Goal: Find specific page/section: Find specific page/section

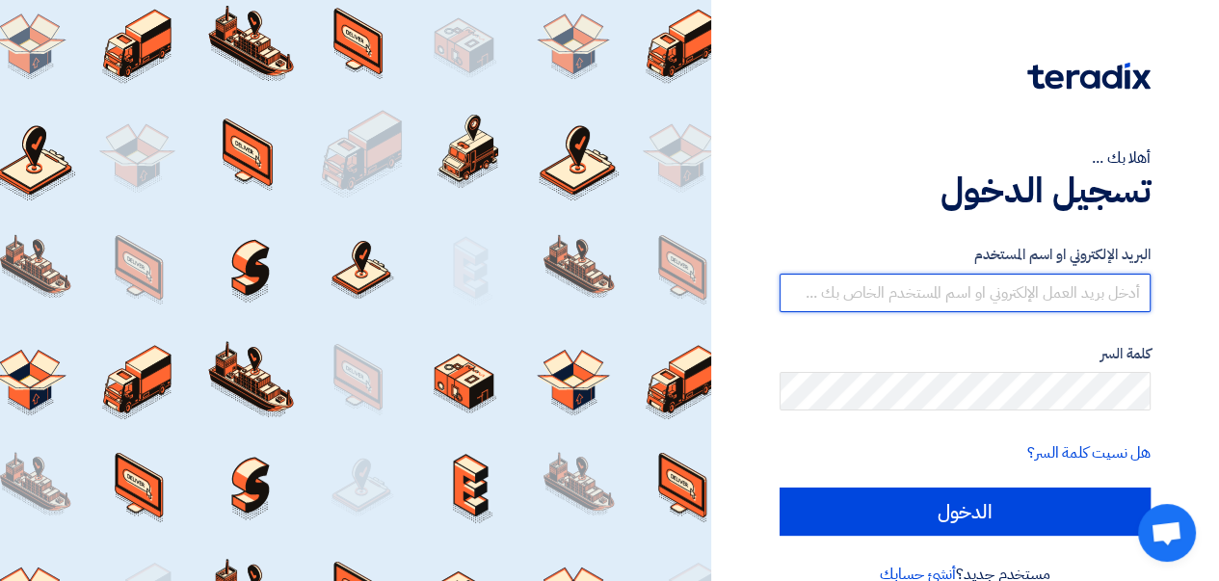
click at [913, 285] on input "text" at bounding box center [964, 293] width 371 height 39
type input "[EMAIL_ADDRESS][DOMAIN_NAME]"
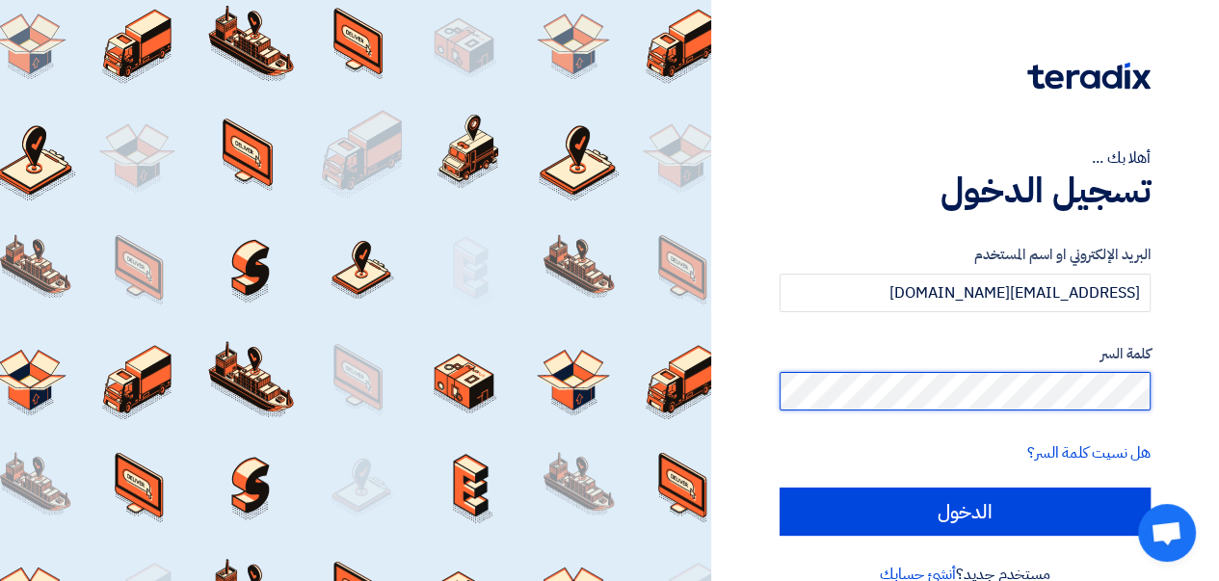
click at [779, 487] on input "الدخول" at bounding box center [964, 511] width 371 height 48
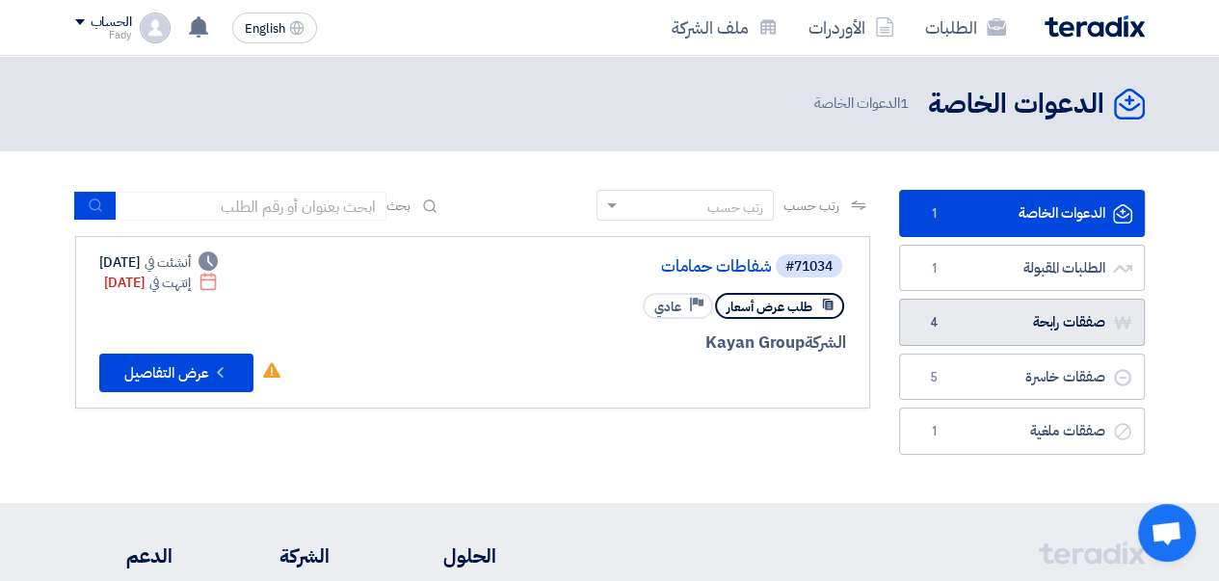
click at [1017, 325] on link "صفقات رابحة صفقات رابحة 4" at bounding box center [1022, 322] width 246 height 47
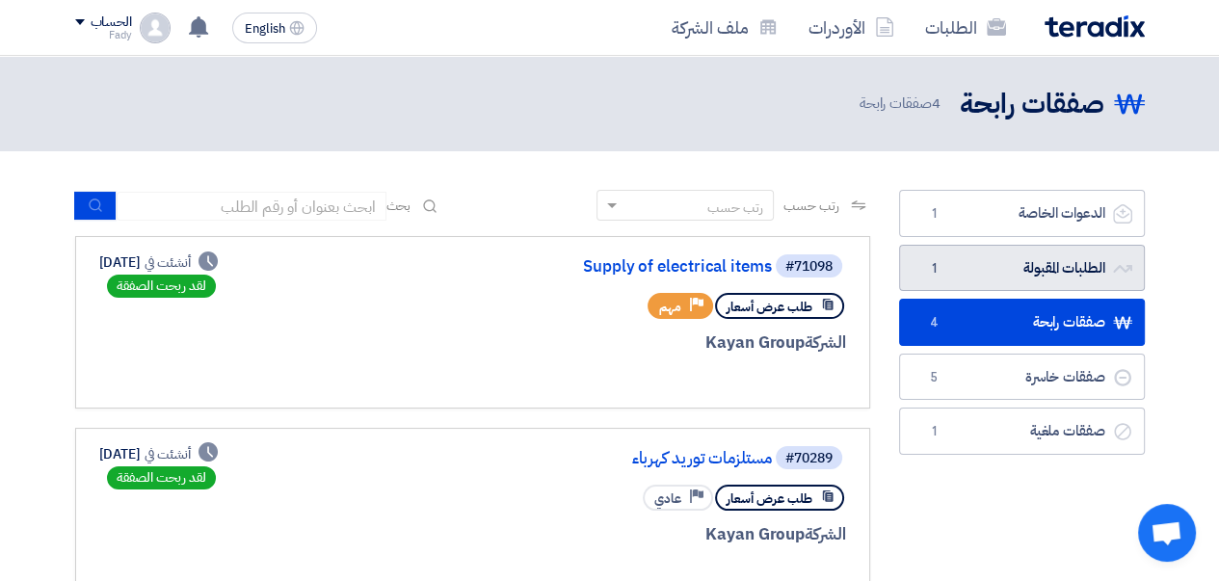
click at [1018, 273] on link "الطلبات المقبولة الطلبات المقبولة 1" at bounding box center [1022, 268] width 246 height 47
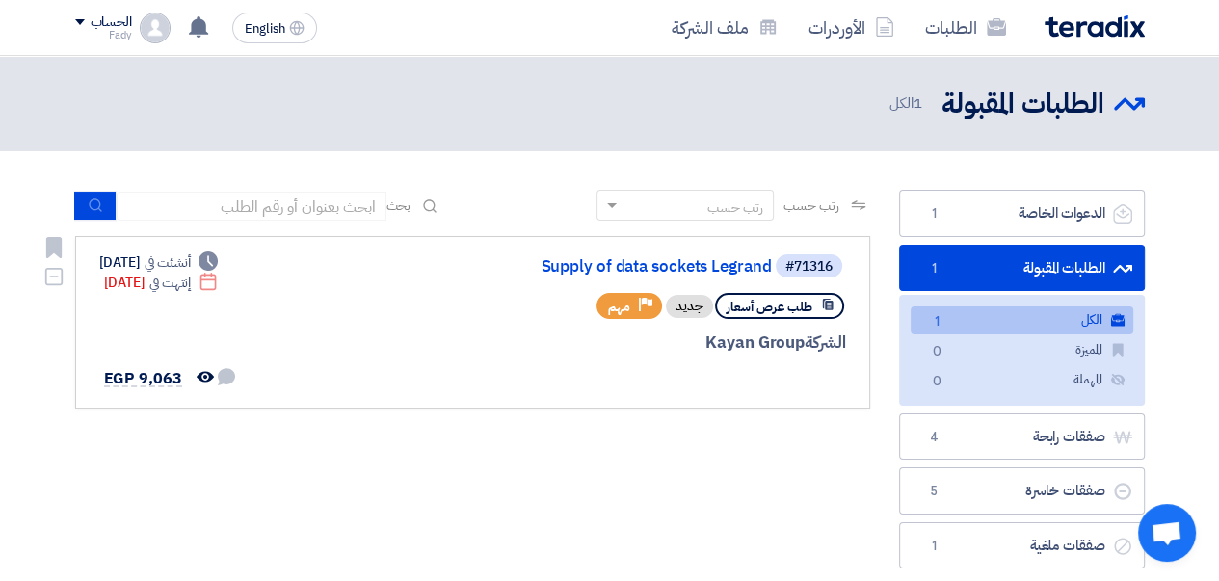
click at [602, 269] on link "Supply of data sockets Legrand" at bounding box center [578, 266] width 385 height 17
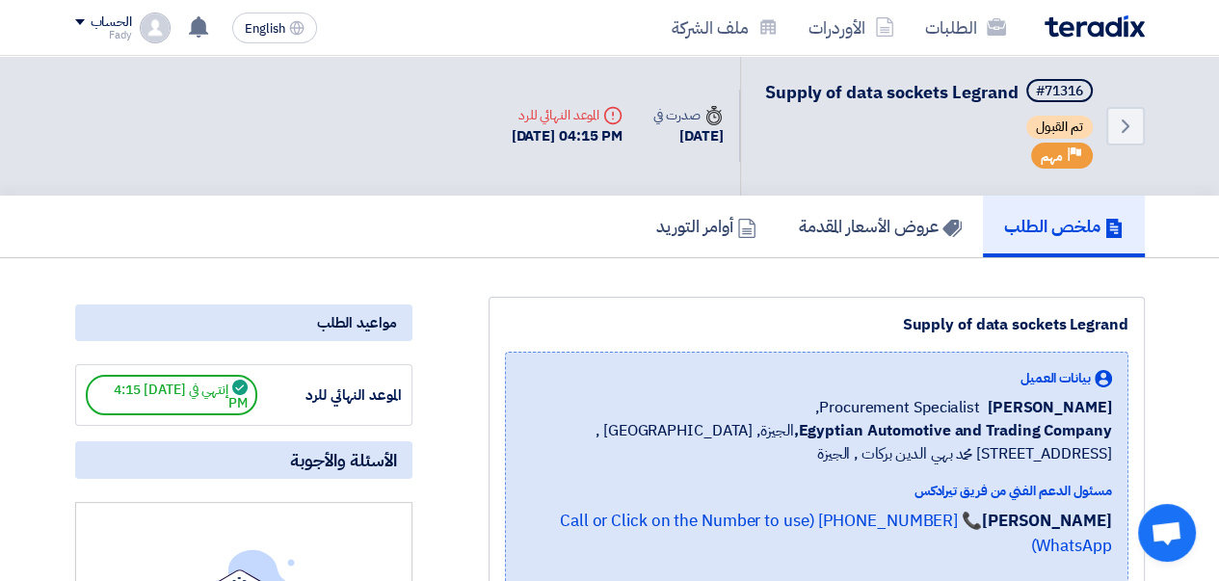
click at [1078, 37] on img at bounding box center [1094, 26] width 100 height 22
